Goal: Task Accomplishment & Management: Use online tool/utility

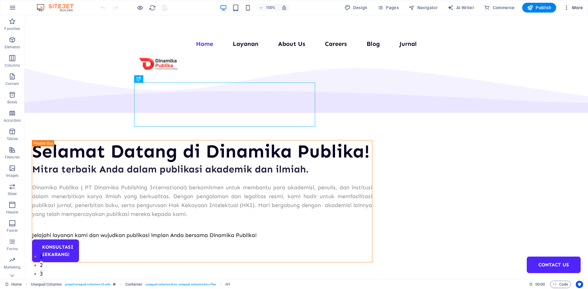
click at [575, 12] on button "More" at bounding box center [573, 8] width 24 height 10
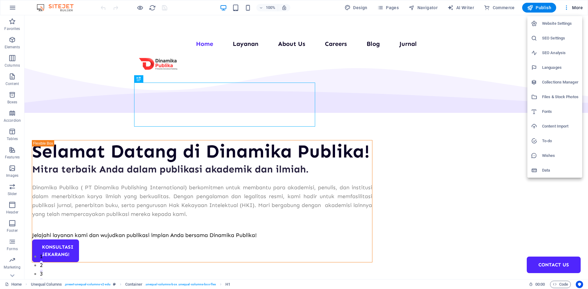
click at [562, 81] on h6 "Collections Manager" at bounding box center [560, 82] width 36 height 7
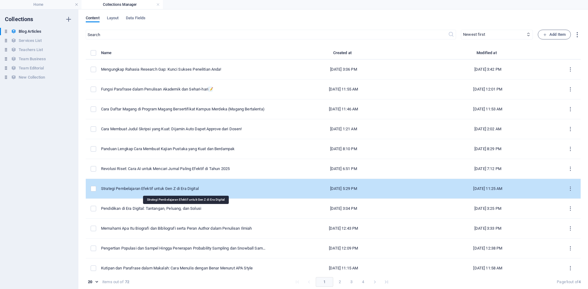
click at [161, 189] on div "Strategi Pembelajaran Efektif untuk Gen Z di Era Digital" at bounding box center [183, 189] width 165 height 6
click at [271, 187] on td "[DATE] 5:29 PM" at bounding box center [343, 189] width 144 height 20
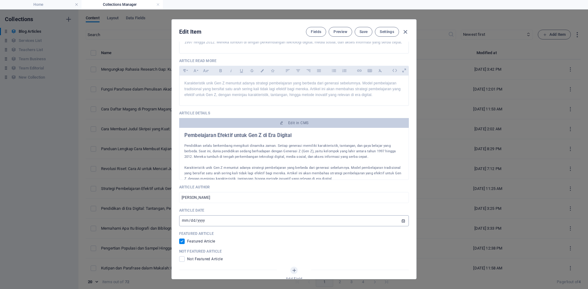
scroll to position [214, 0]
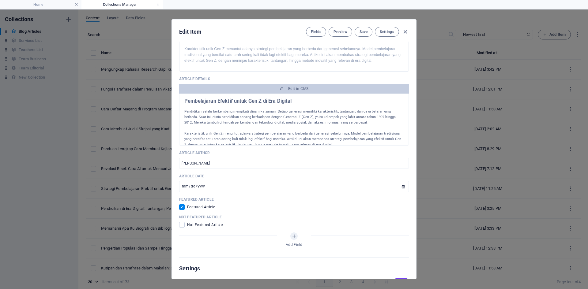
click at [212, 227] on span "Not Featured Article" at bounding box center [205, 225] width 36 height 5
click at [183, 225] on span at bounding box center [182, 225] width 6 height 6
click at [183, 225] on input "checkbox" at bounding box center [183, 225] width 8 height 6
checkbox input "true"
click at [181, 207] on input "checkbox" at bounding box center [183, 208] width 8 height 6
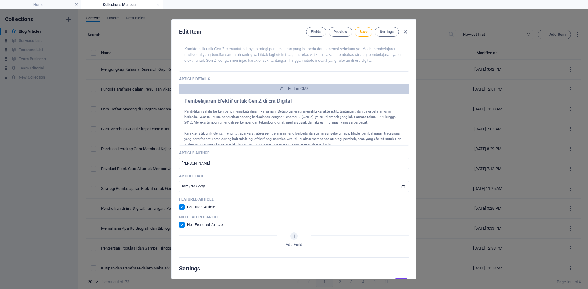
checkbox input "false"
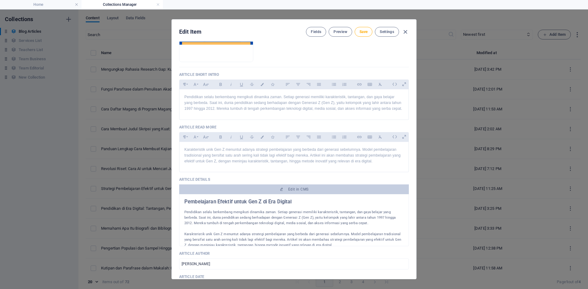
scroll to position [0, 0]
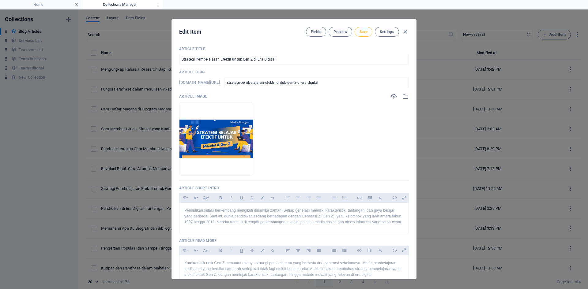
click at [367, 34] on button "Save" at bounding box center [364, 32] width 18 height 10
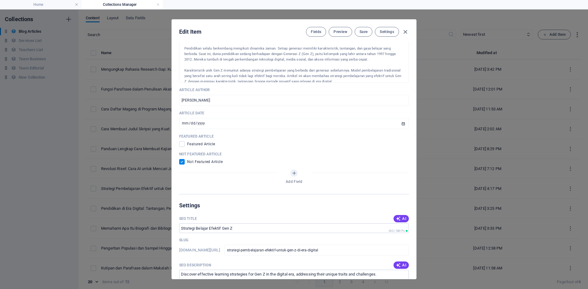
scroll to position [184, 0]
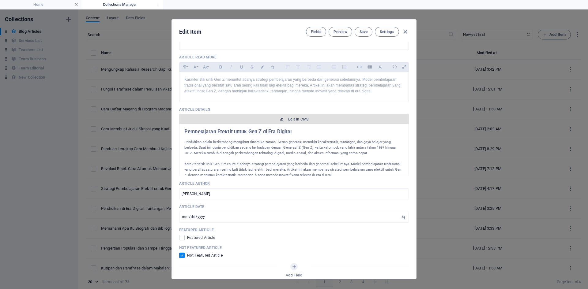
click at [292, 122] on span "Edit in CMS" at bounding box center [298, 119] width 20 height 5
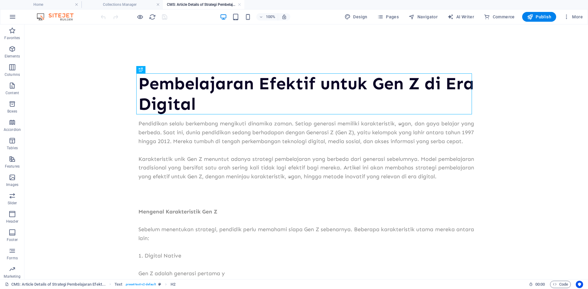
scroll to position [0, 0]
click at [534, 19] on span "Publish" at bounding box center [539, 17] width 24 height 6
